Goal: Information Seeking & Learning: Learn about a topic

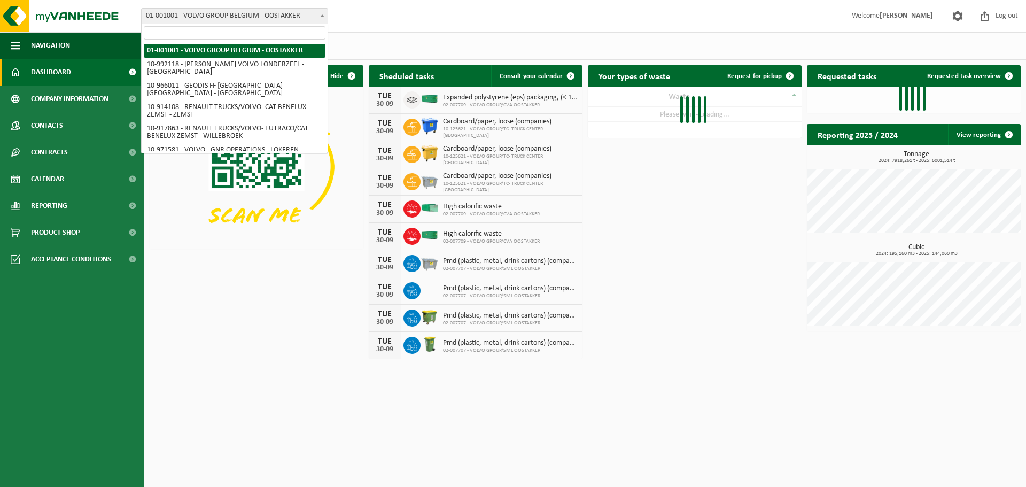
click at [218, 20] on span "01-001001 - VOLVO GROUP BELGIUM - OOSTAKKER" at bounding box center [235, 16] width 186 height 15
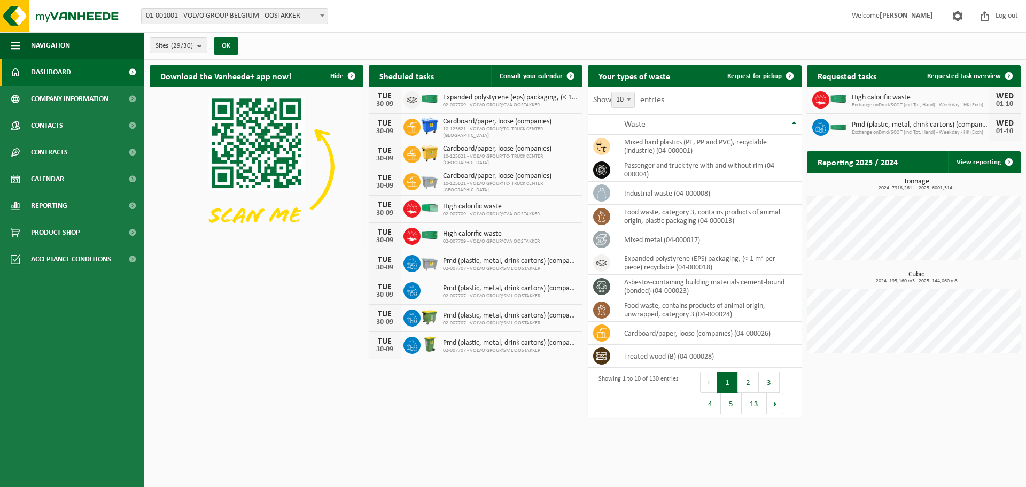
click at [360, 40] on div "Sites (29/30) Select all Deselect all Select the active items VOLVO GROUP BELGI…" at bounding box center [585, 46] width 882 height 28
click at [198, 47] on b "submit" at bounding box center [202, 45] width 10 height 15
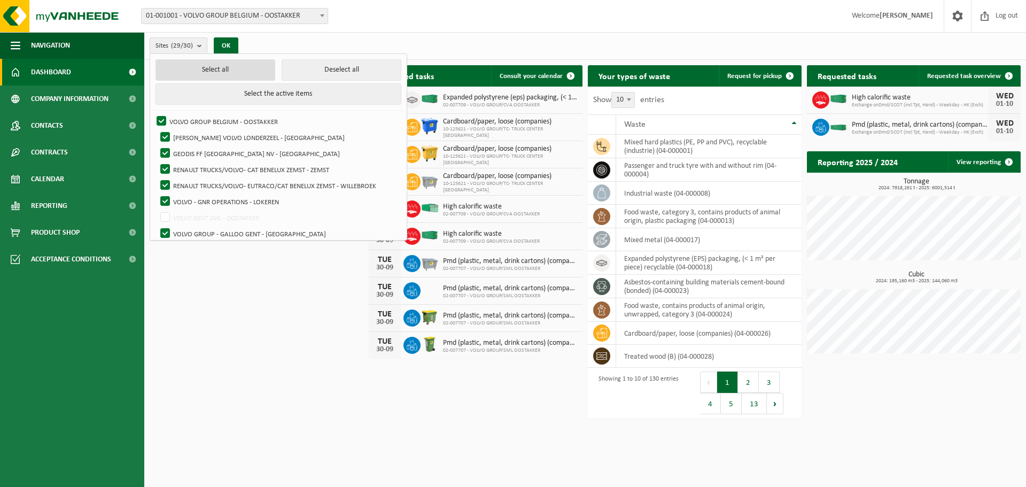
click at [239, 69] on button "Select all" at bounding box center [216, 69] width 120 height 21
checkbox input "true"
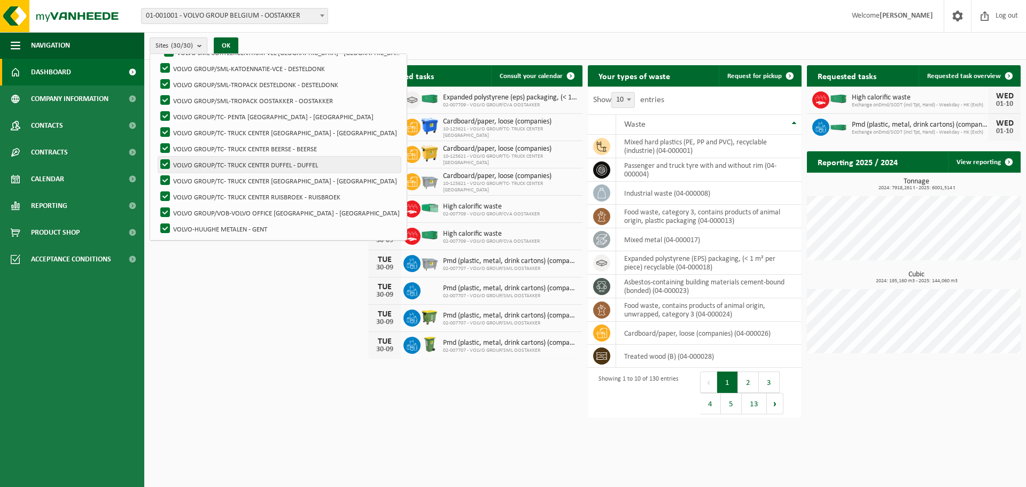
scroll to position [358, 0]
click at [301, 264] on div "Download the Vanheede+ app now! Hide Sheduled tasks Consult your calendar TUE 3…" at bounding box center [585, 214] width 877 height 308
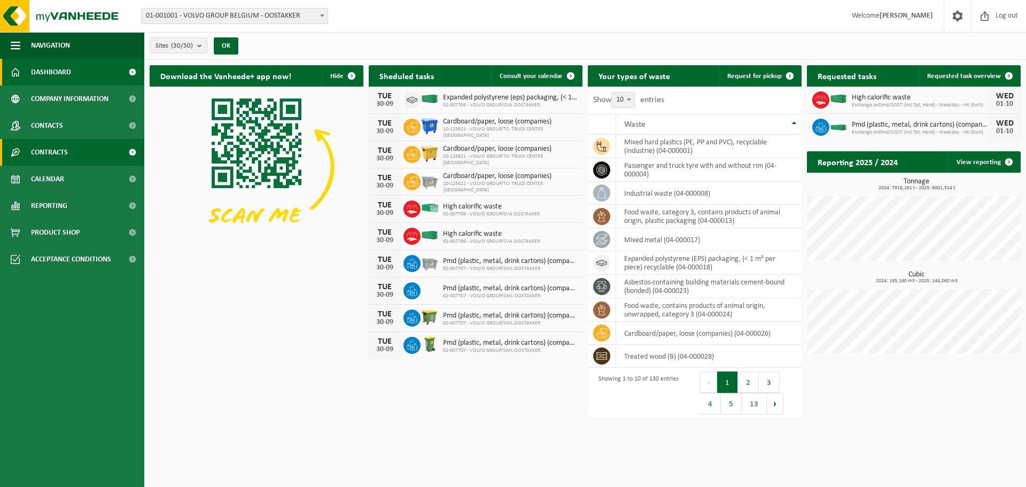
click at [89, 154] on link "Contracts" at bounding box center [72, 152] width 144 height 27
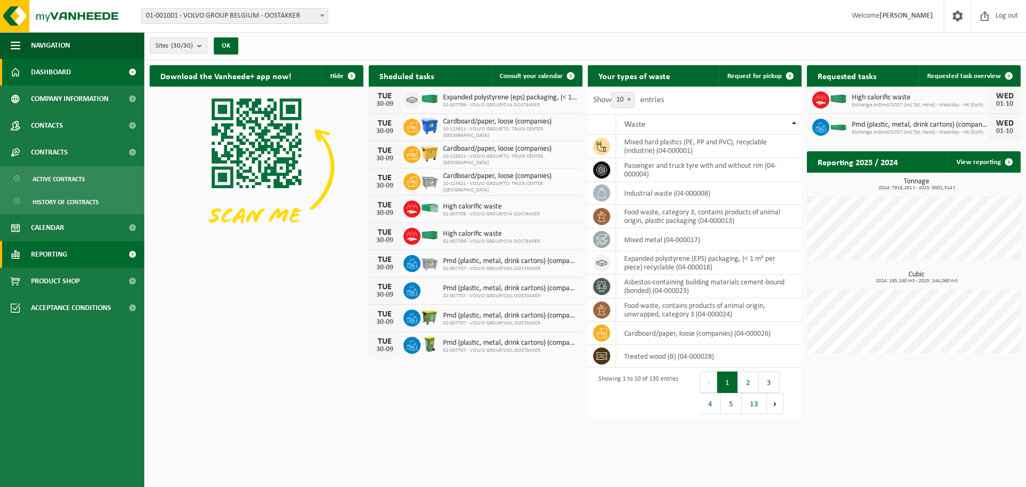
click at [91, 257] on link "Reporting" at bounding box center [72, 254] width 144 height 27
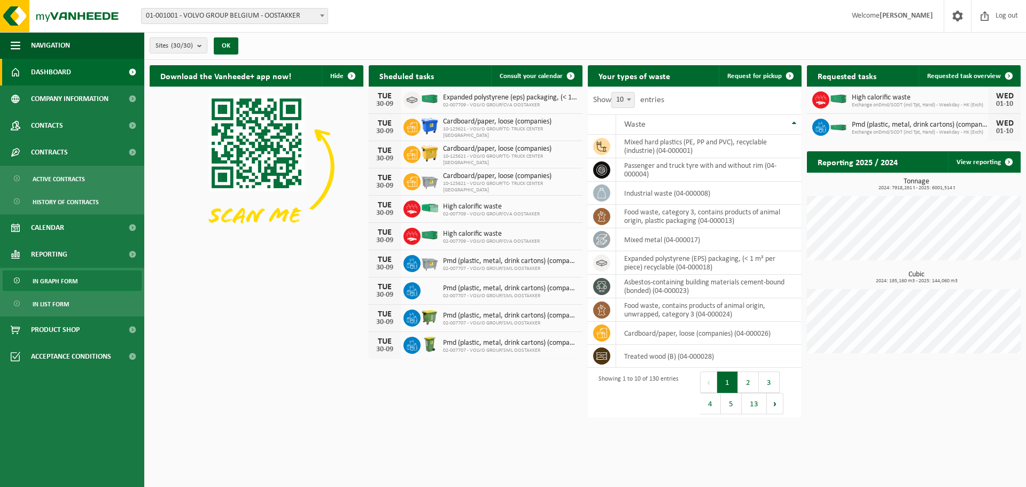
click at [75, 281] on span "In graph form" at bounding box center [55, 281] width 45 height 20
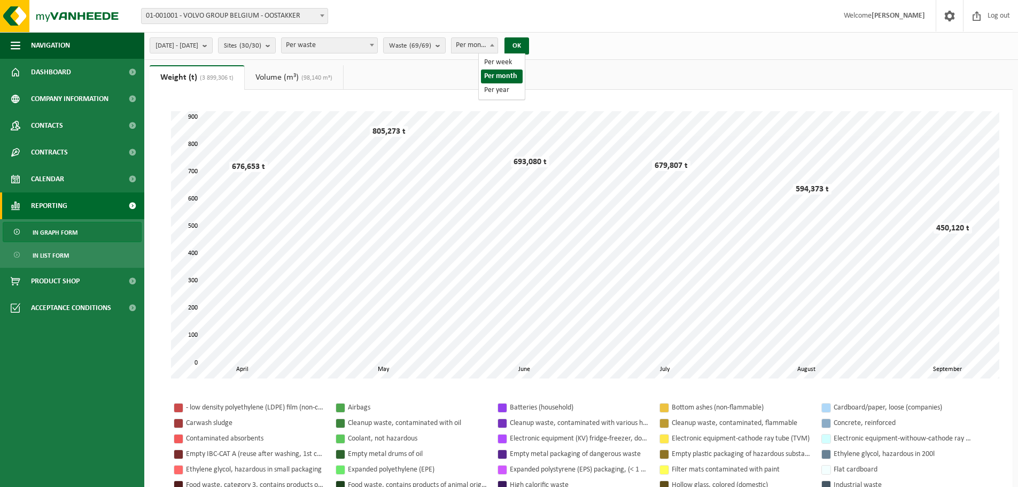
click at [498, 48] on span "Per month" at bounding box center [475, 45] width 46 height 15
select select "3"
click at [529, 44] on button "OK" at bounding box center [517, 45] width 25 height 17
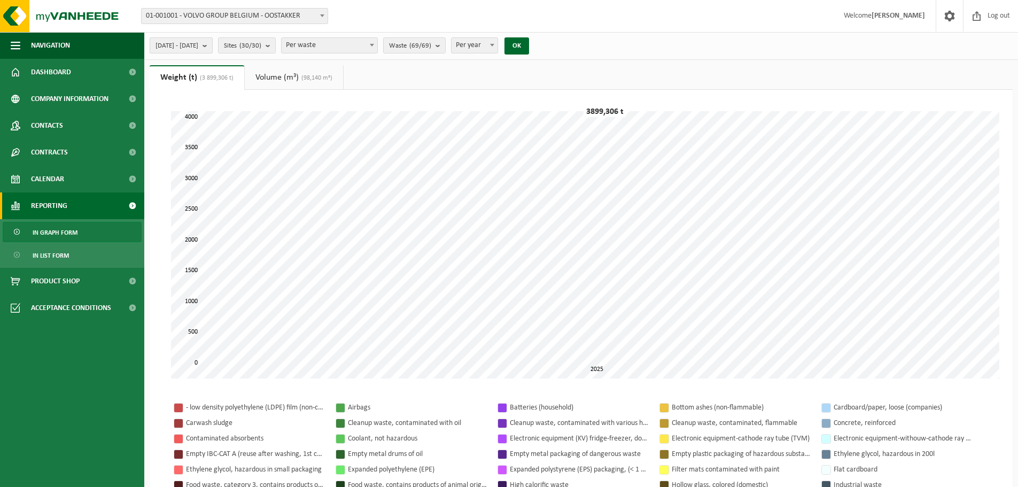
click at [212, 49] on b "submit" at bounding box center [208, 45] width 10 height 15
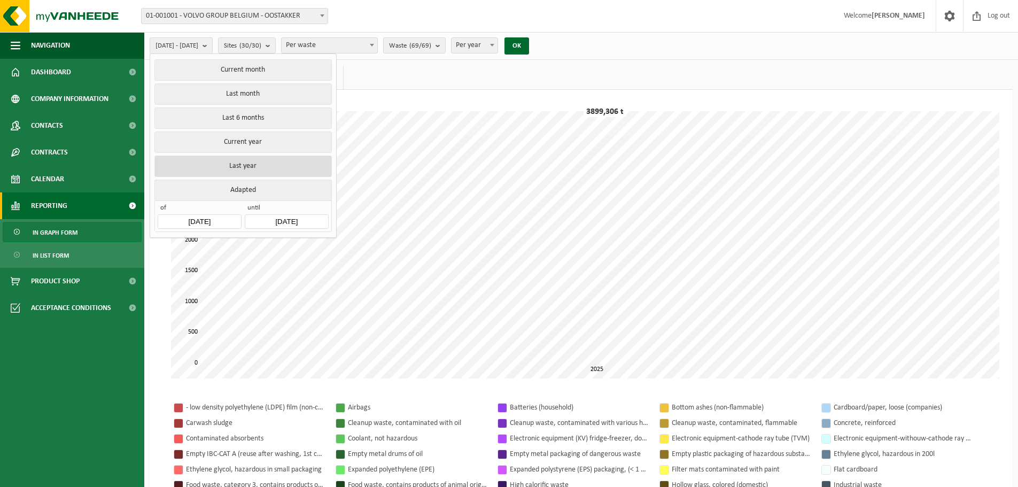
click at [253, 160] on button "Last year" at bounding box center [242, 166] width 177 height 21
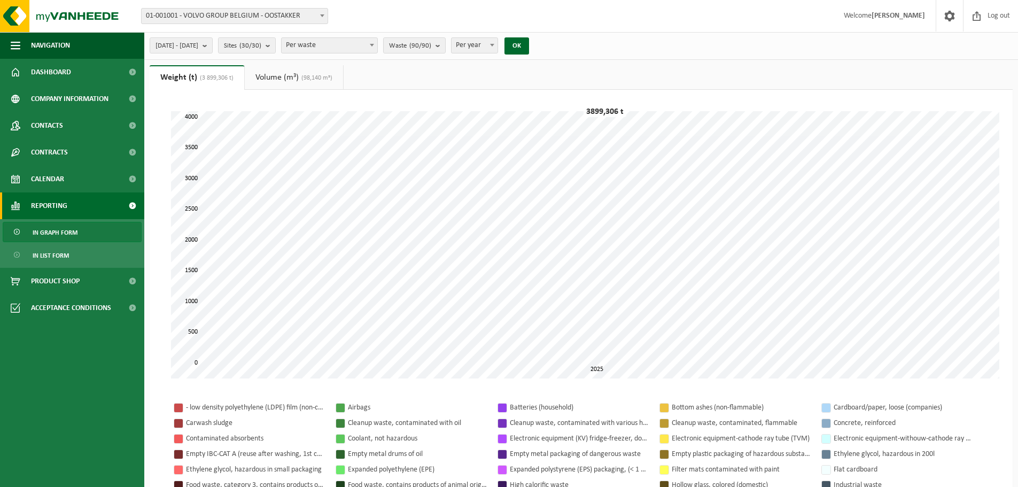
drag, startPoint x: 564, startPoint y: 44, endPoint x: 559, endPoint y: 44, distance: 5.4
click at [541, 44] on div "[DATE] - [DATE] Current month Last month Last 6 months Current year Last year A…" at bounding box center [342, 45] width 397 height 23
click at [529, 44] on button "OK" at bounding box center [517, 45] width 25 height 17
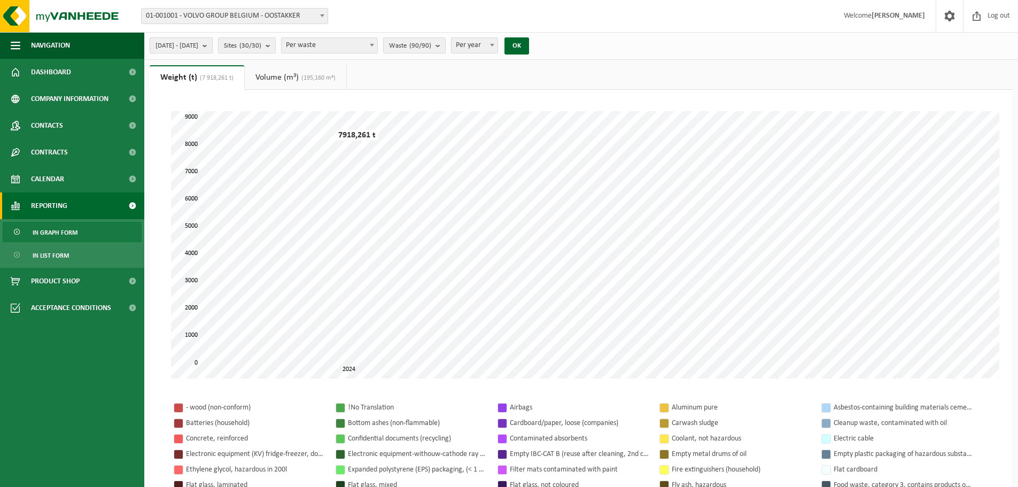
click at [213, 47] on button "[DATE] - [DATE]" at bounding box center [181, 45] width 63 height 16
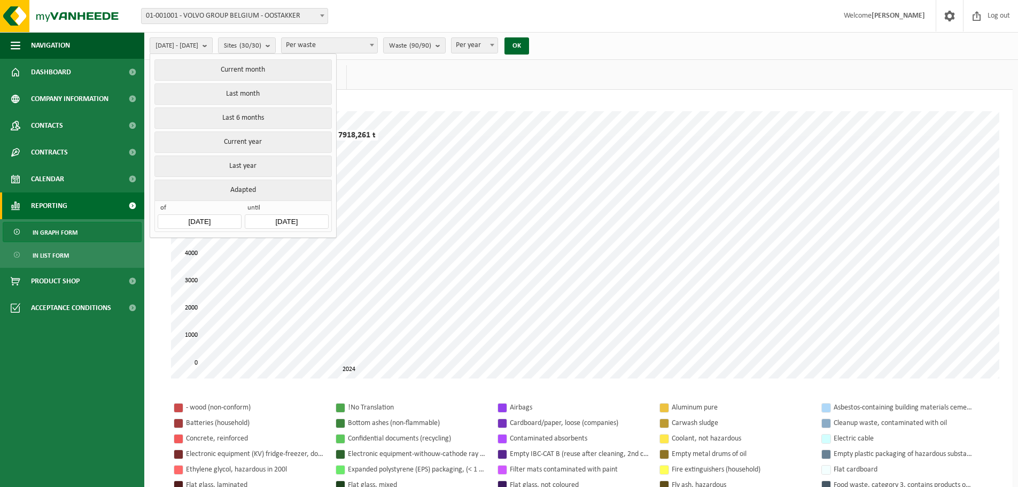
click at [192, 214] on input "[DATE]" at bounding box center [199, 221] width 83 height 14
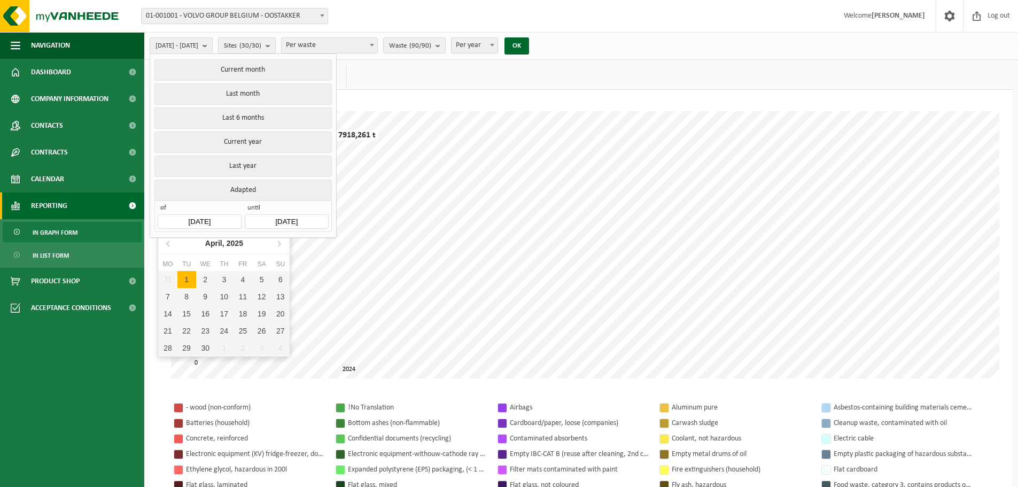
click at [203, 246] on div "[DATE]" at bounding box center [224, 243] width 47 height 17
click at [168, 243] on icon at bounding box center [168, 243] width 17 height 17
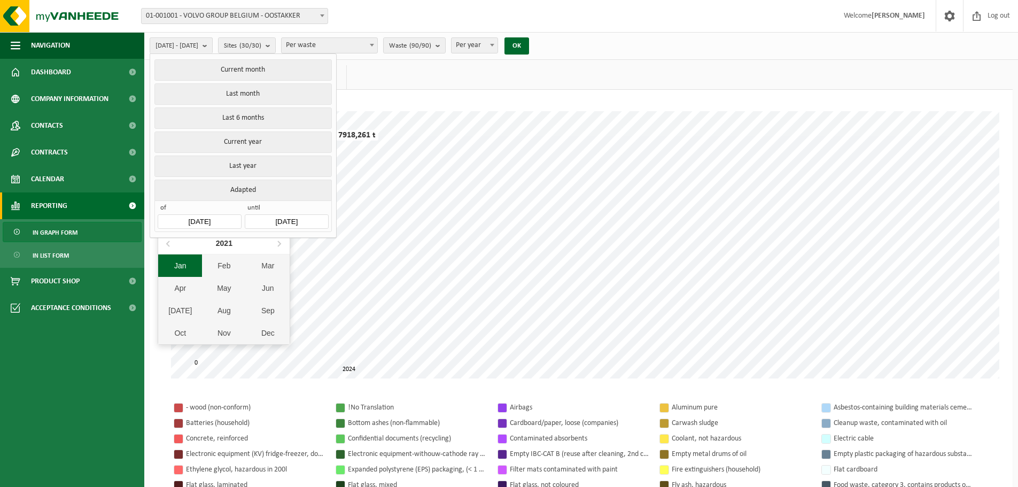
click at [174, 260] on div "Jan" at bounding box center [180, 265] width 44 height 22
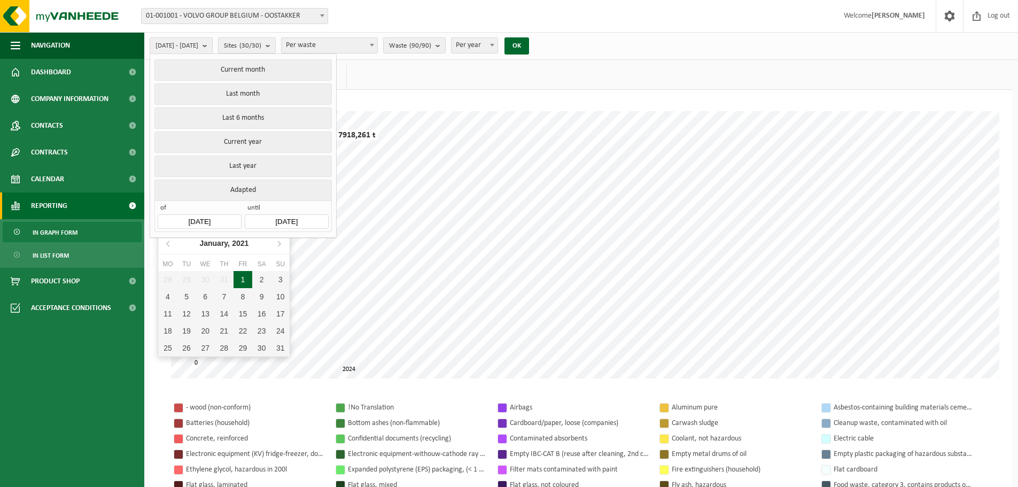
click at [236, 278] on div "1" at bounding box center [243, 279] width 19 height 17
type input "[DATE]"
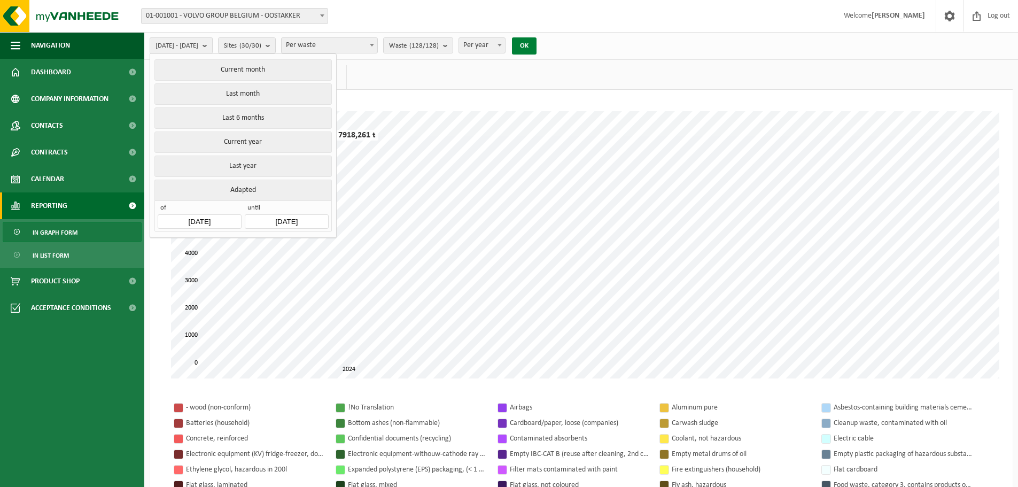
click at [537, 47] on button "OK" at bounding box center [524, 45] width 25 height 17
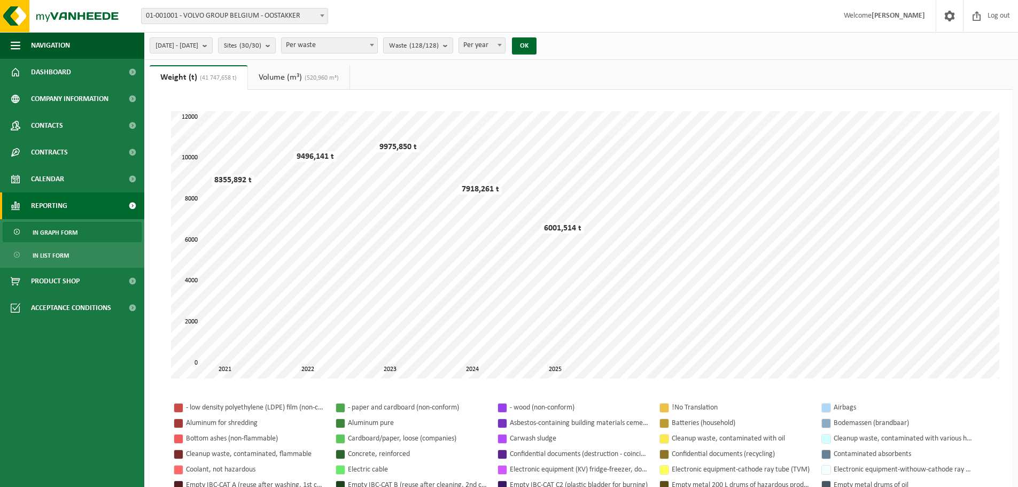
click at [377, 49] on span "Per waste" at bounding box center [330, 45] width 96 height 15
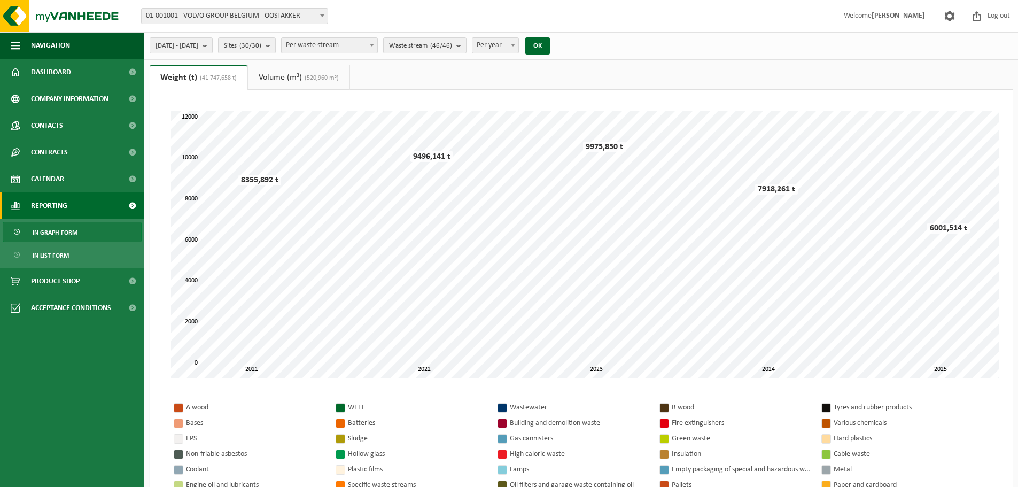
click at [362, 42] on span "Per waste stream" at bounding box center [330, 45] width 96 height 15
click at [377, 47] on span "Per waste stream" at bounding box center [330, 45] width 96 height 15
select select "3"
click at [550, 49] on button "OK" at bounding box center [538, 45] width 25 height 17
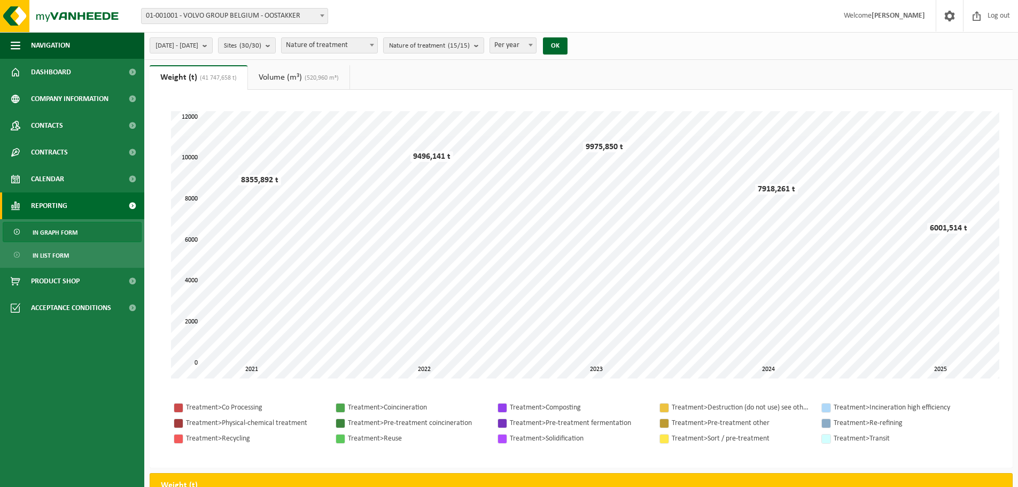
click at [377, 47] on span "Nature of treatment" at bounding box center [330, 45] width 96 height 15
drag, startPoint x: 459, startPoint y: 369, endPoint x: 393, endPoint y: 387, distance: 68.7
click at [393, 387] on div "Please wait. Due to the large amount of data, the loading may take a while. 202…" at bounding box center [581, 245] width 842 height 289
click at [377, 48] on span at bounding box center [372, 45] width 11 height 14
click at [447, 40] on span "Nature of treatment (15/15)" at bounding box center [429, 46] width 81 height 16
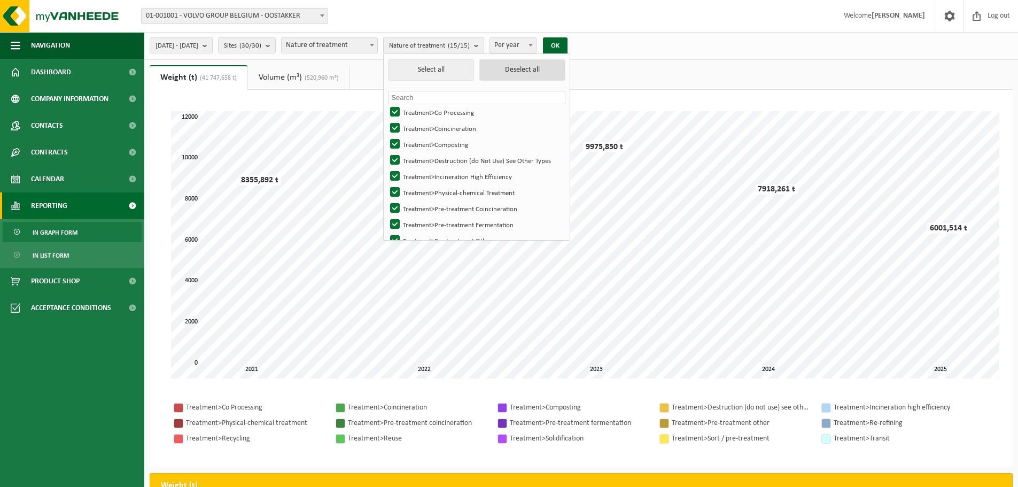
click at [517, 72] on button "Deselect all" at bounding box center [523, 69] width 86 height 21
checkbox input "false"
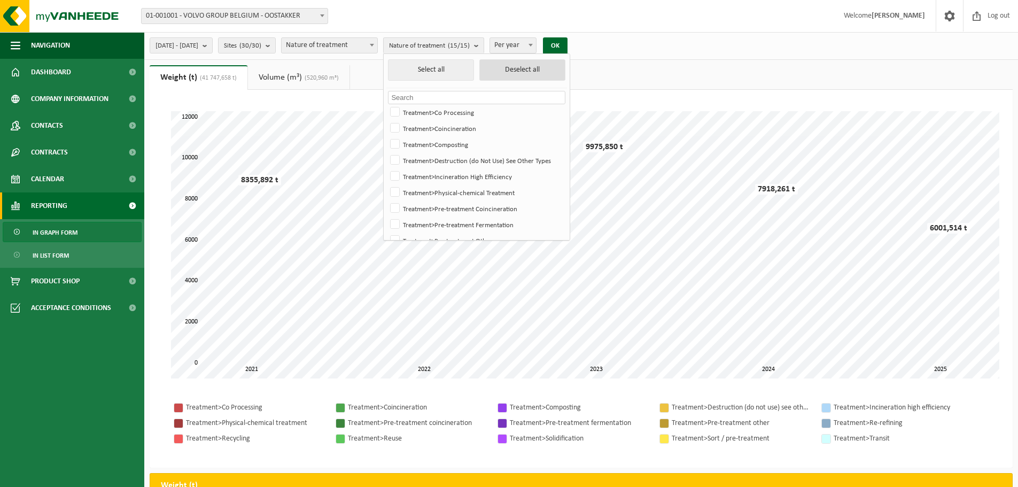
checkbox input "false"
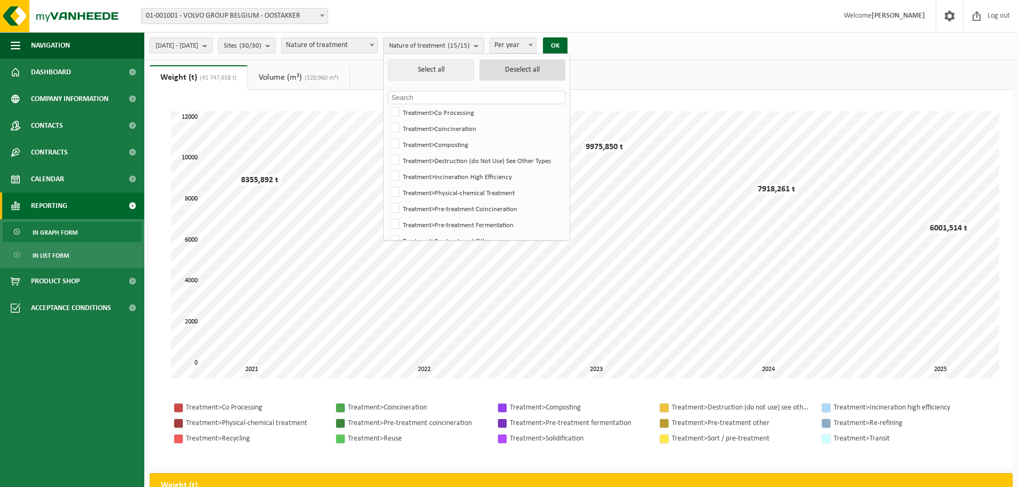
checkbox input "false"
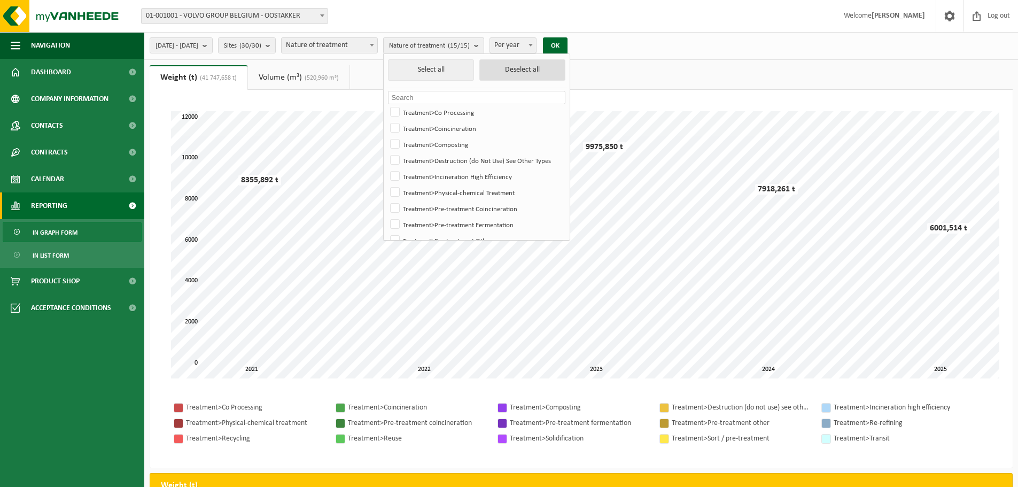
checkbox input "false"
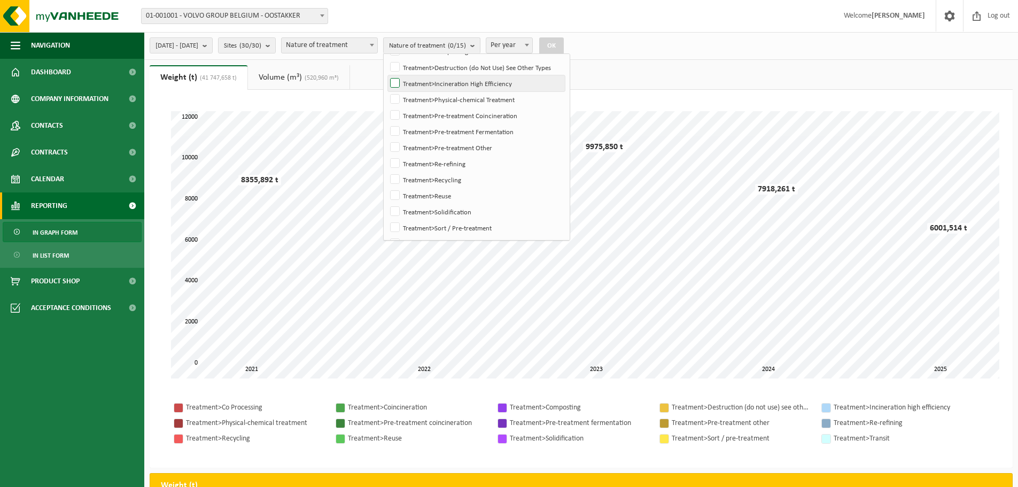
scroll to position [110, 0]
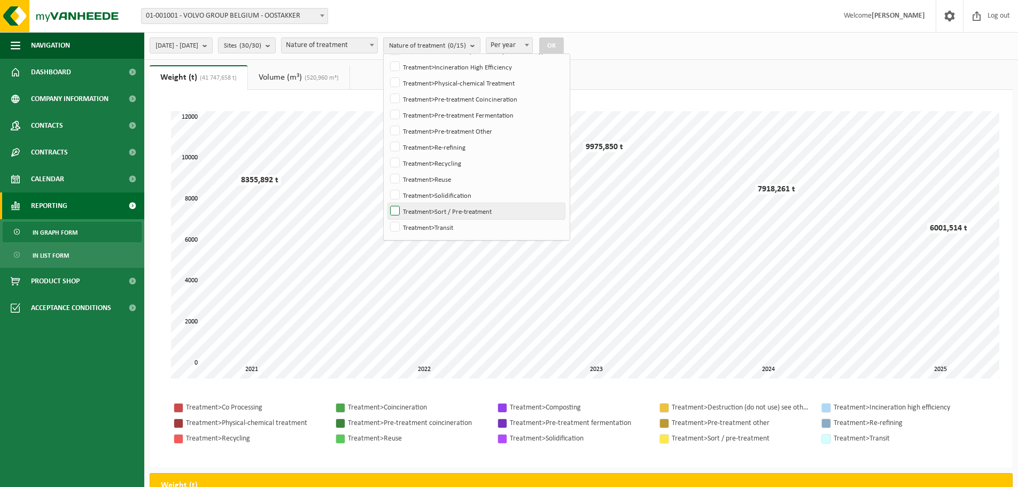
click at [453, 212] on label "Treatment>Sort / Pre-treatment" at bounding box center [476, 211] width 177 height 16
click at [387, 203] on input "Treatment>Sort / Pre-treatment" at bounding box center [386, 203] width 1 height 1
checkbox input "true"
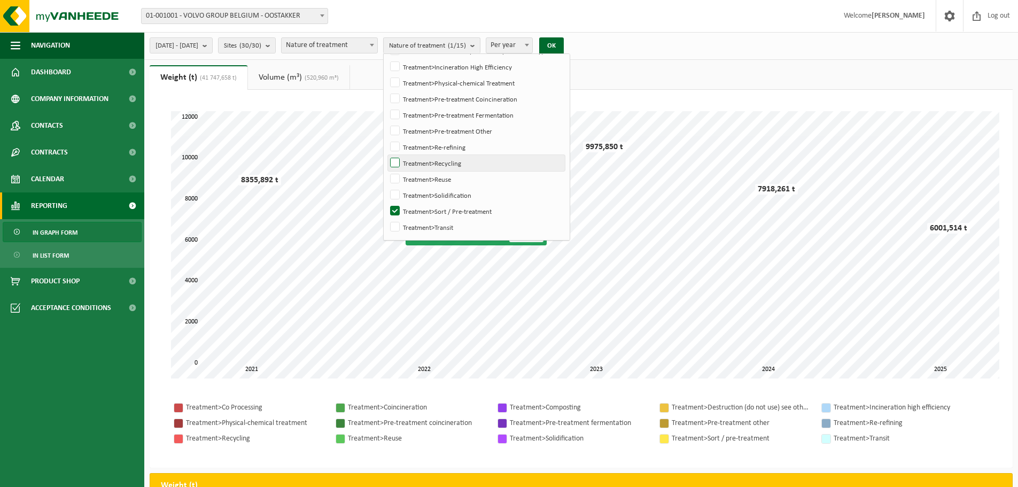
click at [437, 164] on label "Treatment>Recycling" at bounding box center [476, 163] width 177 height 16
click at [387, 155] on input "Treatment>Recycling" at bounding box center [386, 154] width 1 height 1
checkbox input "true"
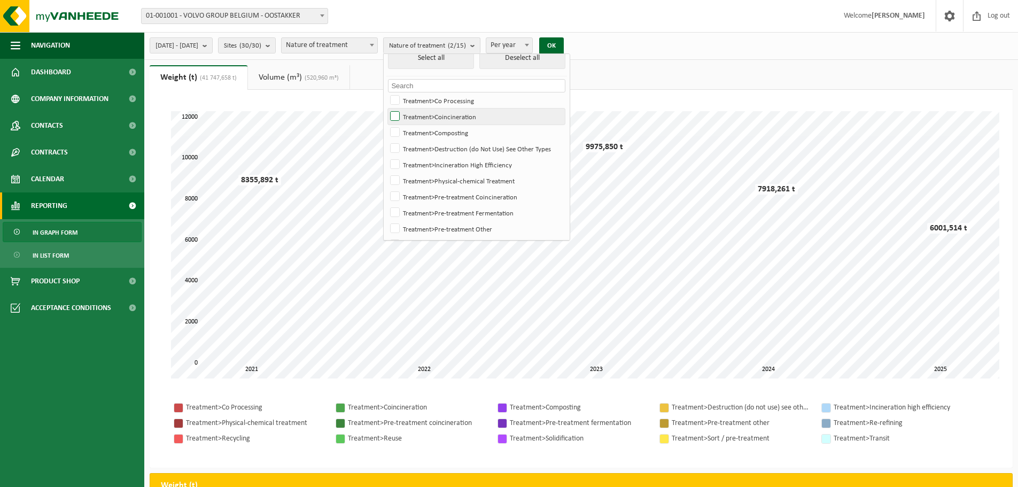
scroll to position [3, 0]
click at [460, 113] on label "Treatment>Co Processing" at bounding box center [476, 110] width 177 height 16
click at [387, 102] on input "Treatment>Co Processing" at bounding box center [386, 101] width 1 height 1
checkbox input "true"
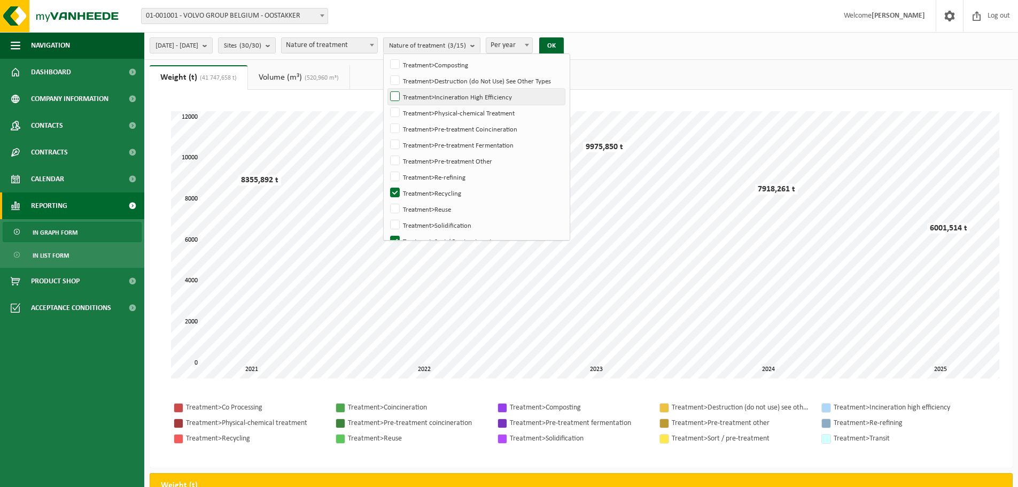
scroll to position [110, 0]
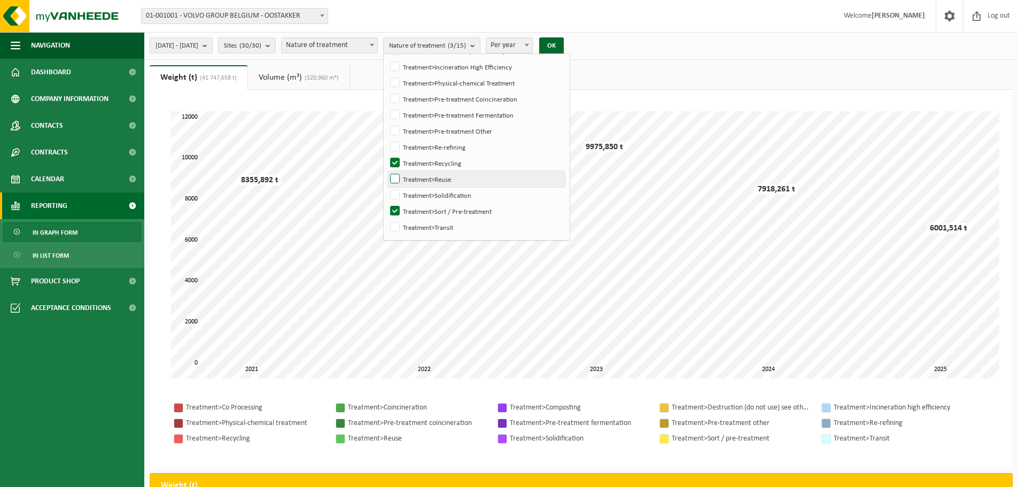
click at [480, 180] on label "Treatment>Reuse" at bounding box center [476, 179] width 177 height 16
click at [387, 171] on input "Treatment>Reuse" at bounding box center [386, 171] width 1 height 1
checkbox input "true"
click at [564, 42] on button "OK" at bounding box center [551, 45] width 25 height 17
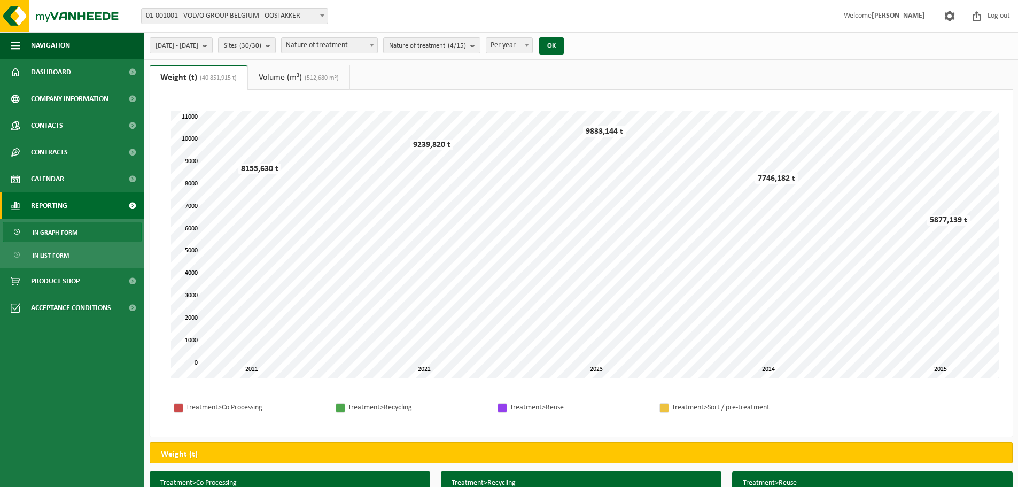
click at [275, 72] on link "Volume (m³) (512,680 m³)" at bounding box center [299, 77] width 102 height 25
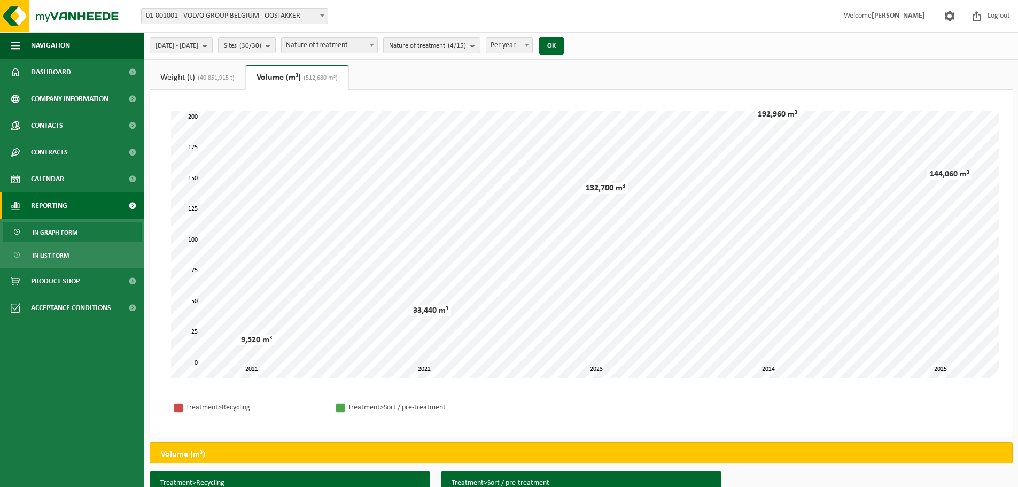
click at [377, 42] on span "Nature of treatment" at bounding box center [330, 45] width 96 height 15
click at [466, 42] on span "Nature of treatment (4/15)" at bounding box center [427, 46] width 77 height 16
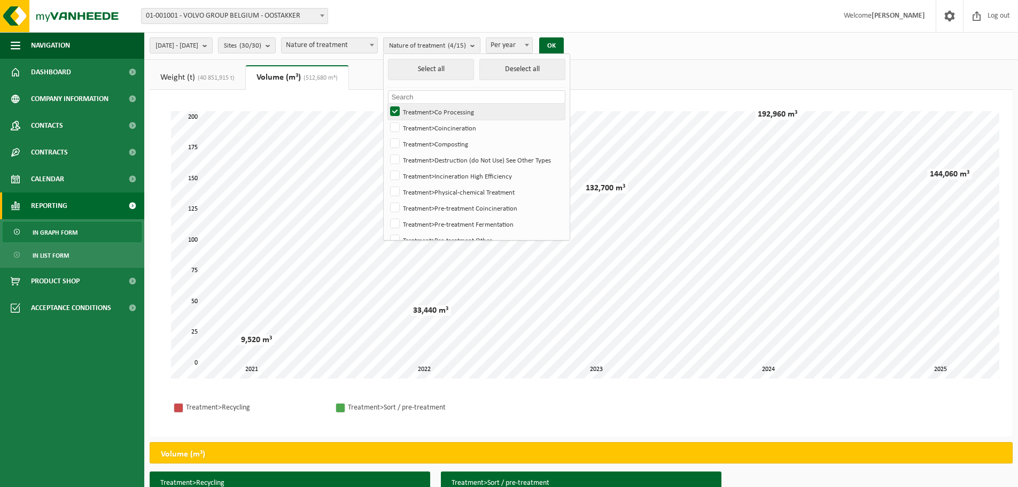
scroll to position [0, 0]
click at [463, 68] on button "Select all" at bounding box center [431, 69] width 86 height 21
checkbox input "true"
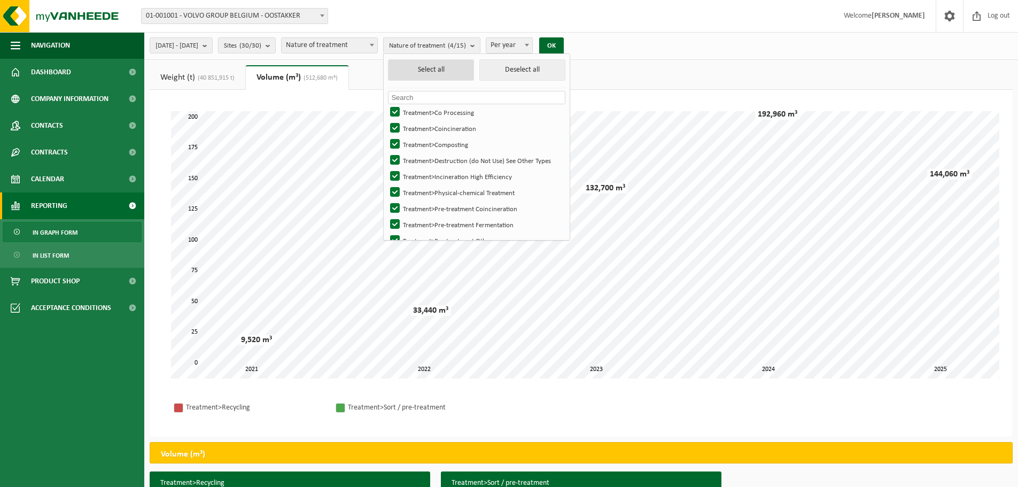
checkbox input "true"
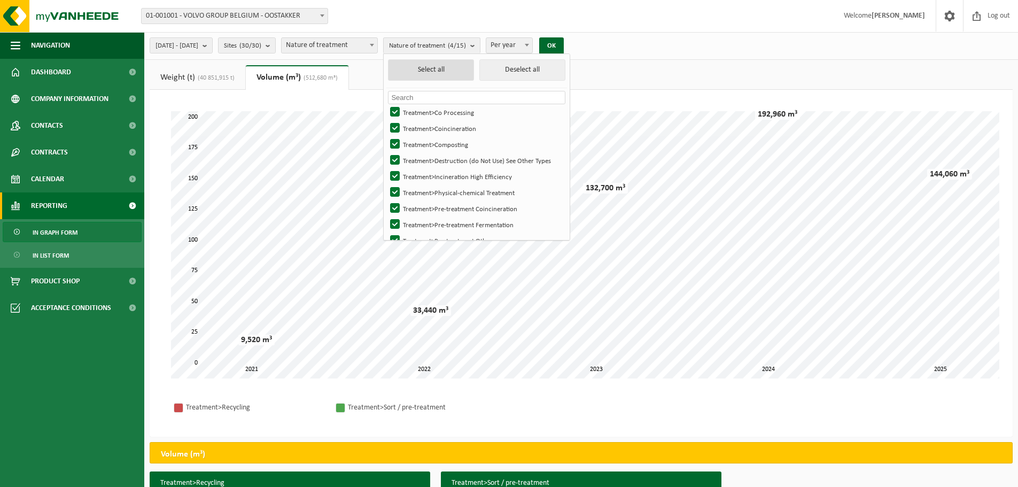
checkbox input "true"
click at [568, 43] on button "OK" at bounding box center [555, 45] width 25 height 17
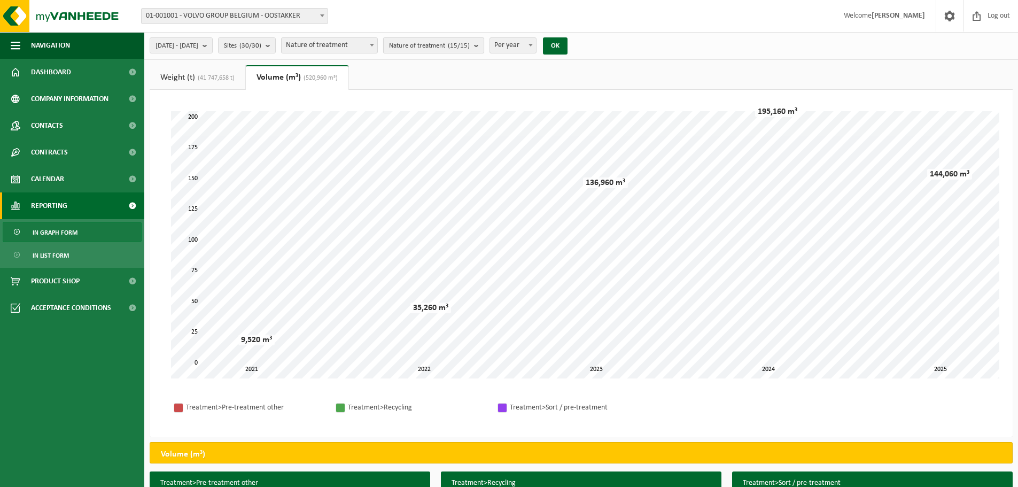
click at [470, 45] on span "Nature of treatment (15/15)" at bounding box center [429, 46] width 81 height 16
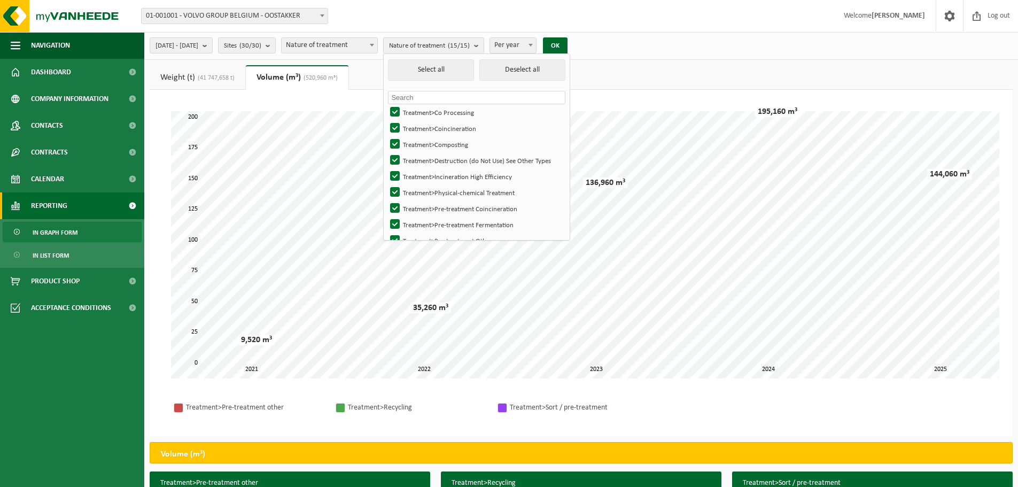
click at [689, 44] on div "[DATE] - [DATE] Current month Last month Last 6 months Current year Last year A…" at bounding box center [581, 46] width 874 height 28
